Goal: Transaction & Acquisition: Purchase product/service

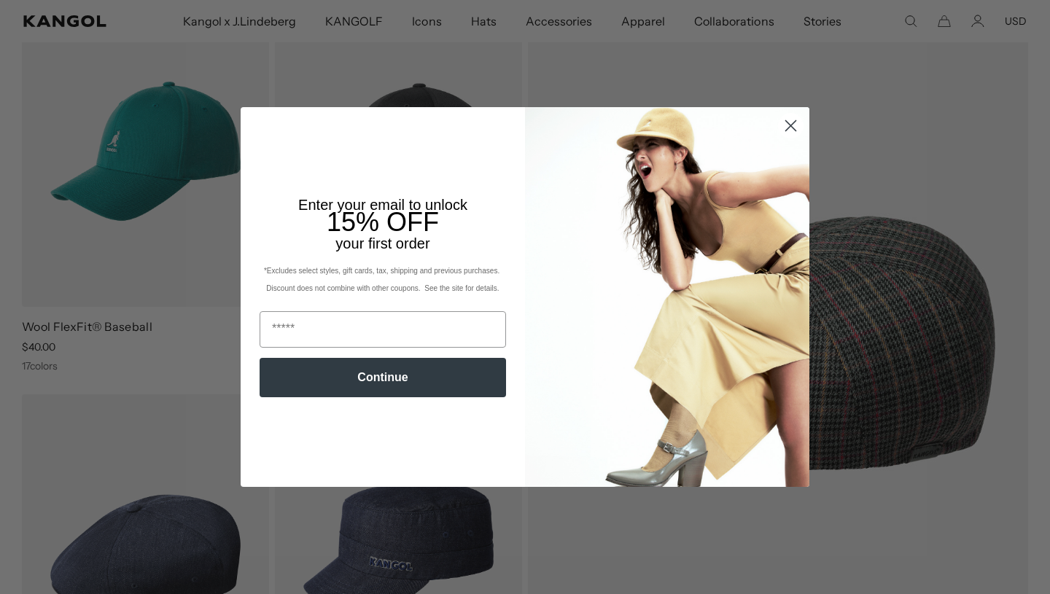
click at [794, 122] on icon "Close dialog" at bounding box center [791, 126] width 10 height 10
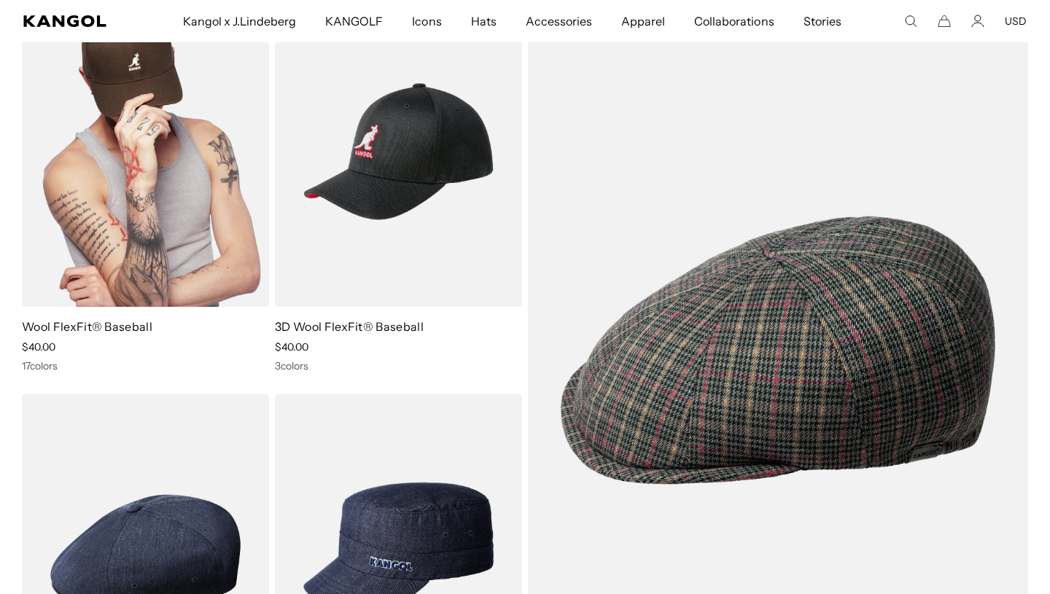
click at [113, 157] on img at bounding box center [145, 151] width 247 height 311
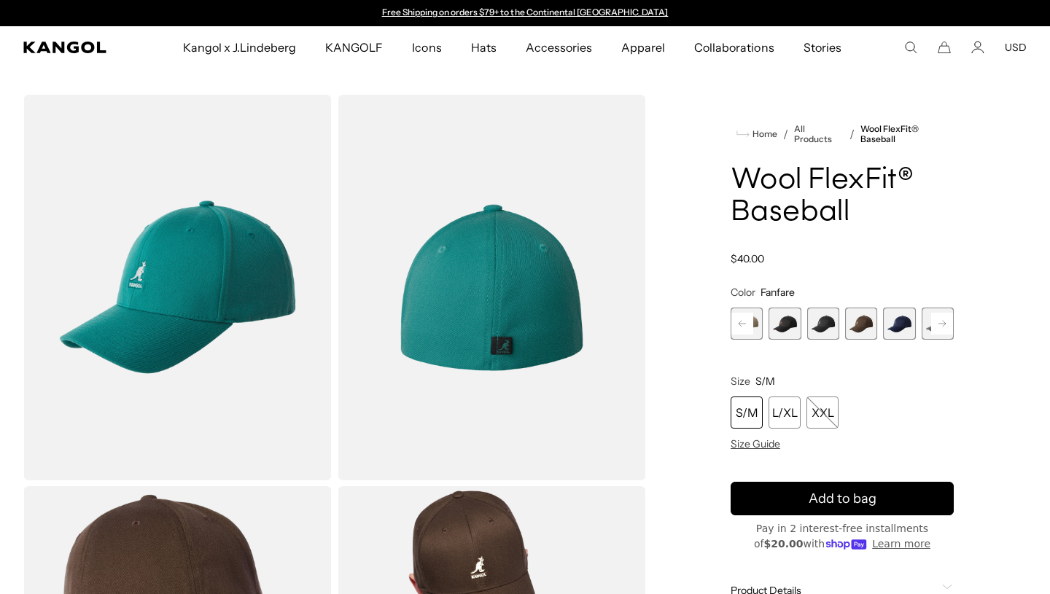
click at [935, 313] on rect at bounding box center [942, 324] width 22 height 22
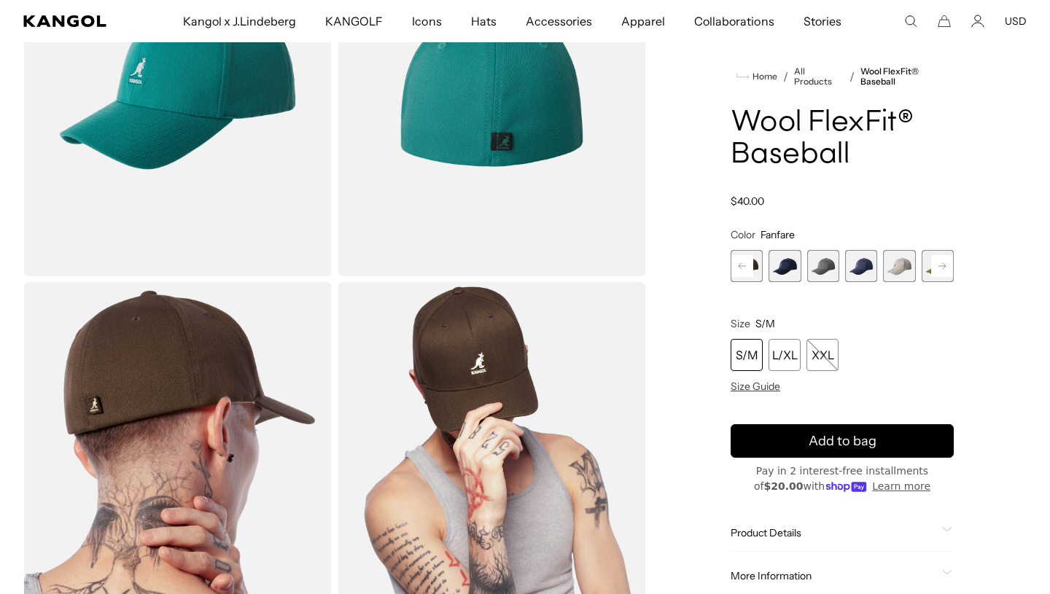
scroll to position [0, 300]
click at [935, 267] on rect at bounding box center [942, 266] width 22 height 22
click at [865, 270] on span "11 of 17" at bounding box center [861, 266] width 32 height 32
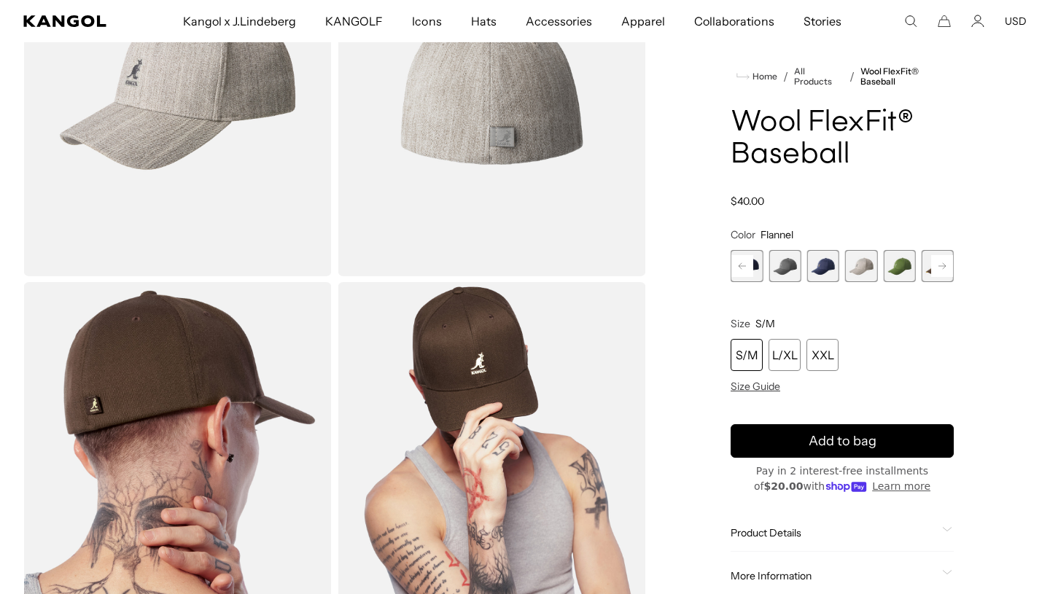
scroll to position [0, 300]
click at [937, 265] on rect at bounding box center [942, 266] width 22 height 22
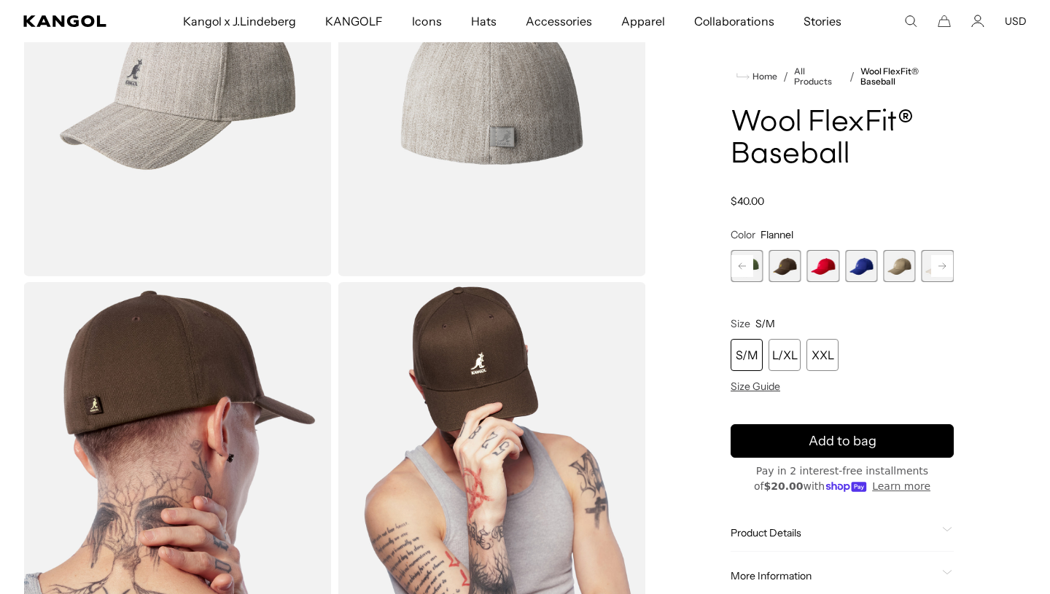
click at [937, 265] on rect at bounding box center [942, 266] width 22 height 22
click at [937, 265] on span "17 of 17" at bounding box center [937, 266] width 32 height 32
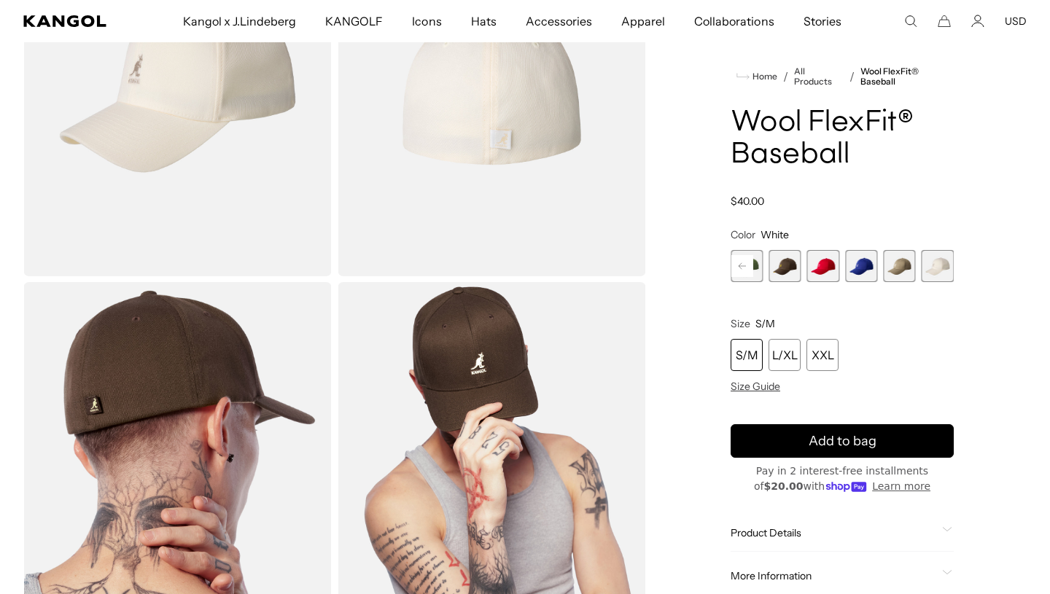
scroll to position [0, 300]
click at [159, 148] on img "Gallery Viewer" at bounding box center [177, 84] width 308 height 386
